Goal: Task Accomplishment & Management: Use online tool/utility

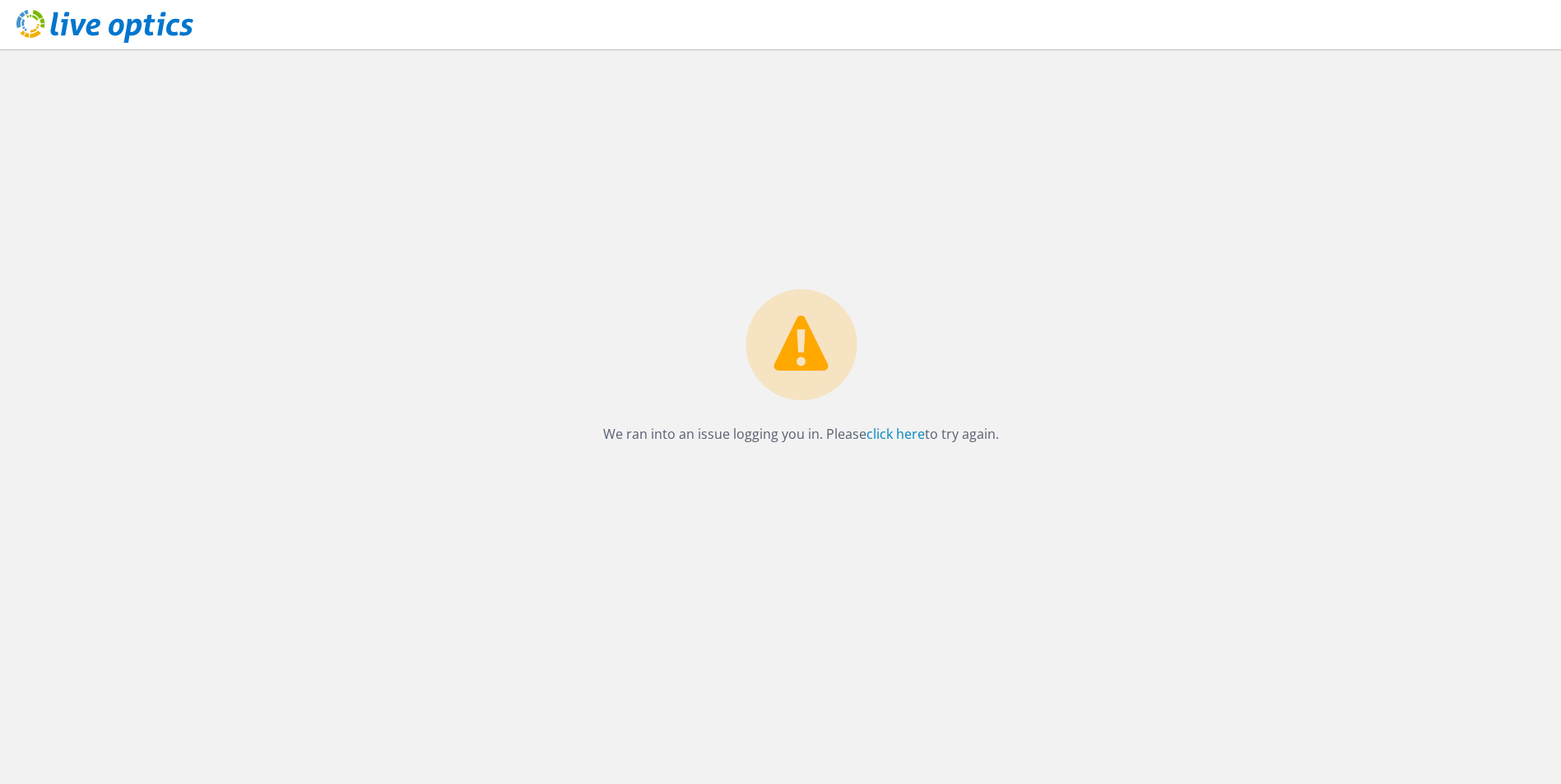
click at [154, 37] on icon at bounding box center [105, 26] width 177 height 34
